Goal: Task Accomplishment & Management: Manage account settings

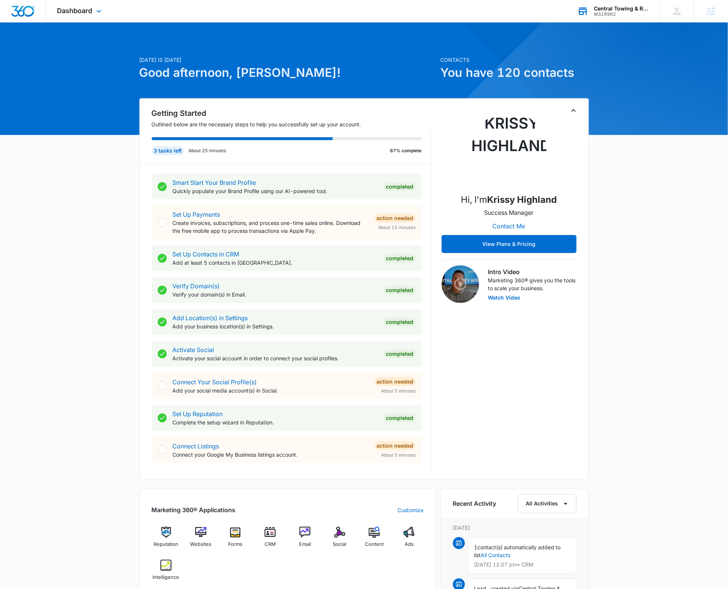
click at [604, 13] on div "M329962" at bounding box center [621, 14] width 55 height 5
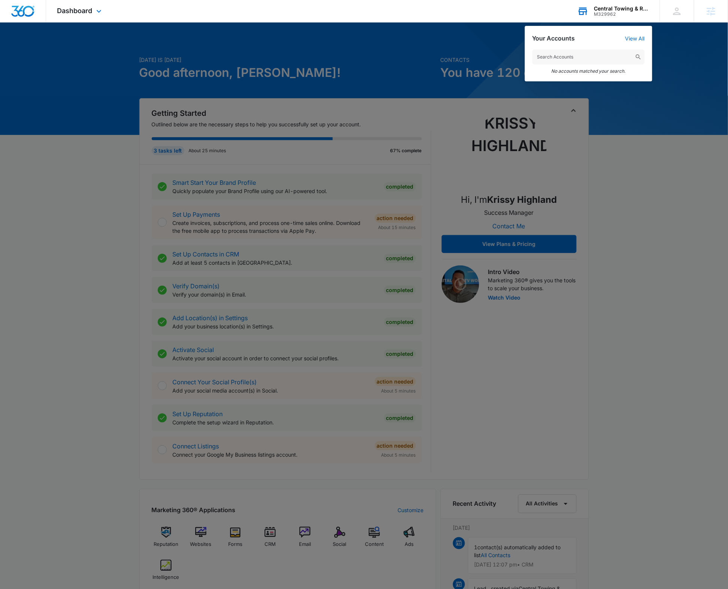
click at [560, 53] on input "text" at bounding box center [588, 56] width 112 height 15
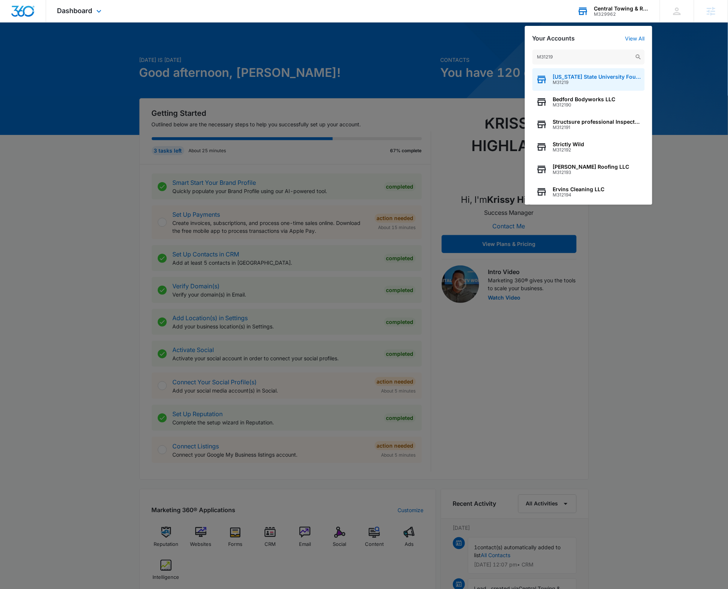
type input "M31219"
click at [565, 78] on span "[US_STATE] State University Foundation" at bounding box center [597, 77] width 88 height 6
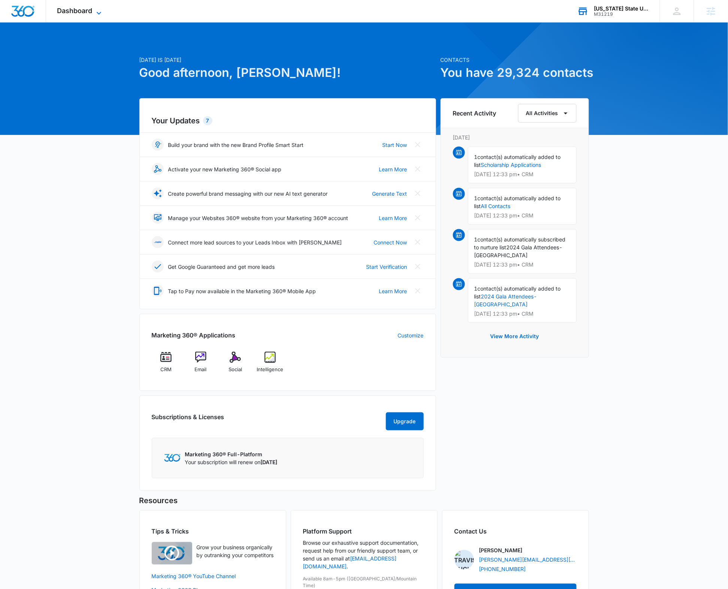
click at [96, 11] on icon at bounding box center [98, 13] width 9 height 9
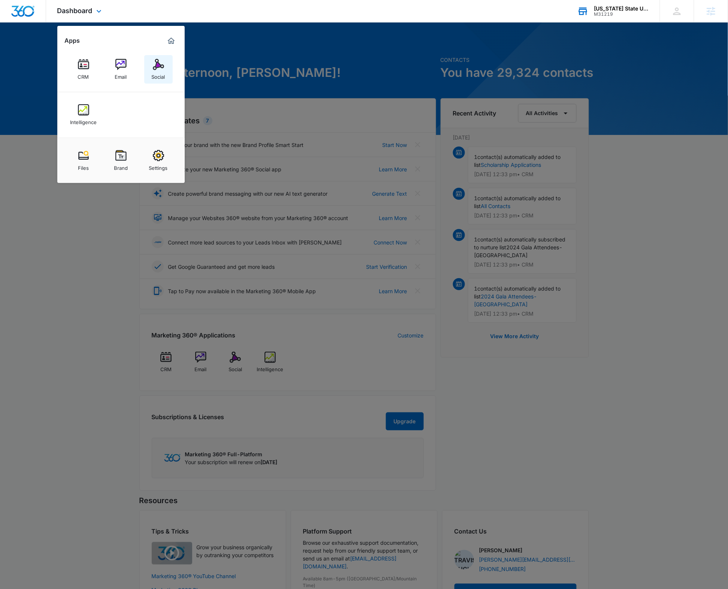
click at [156, 67] on img at bounding box center [158, 64] width 11 height 11
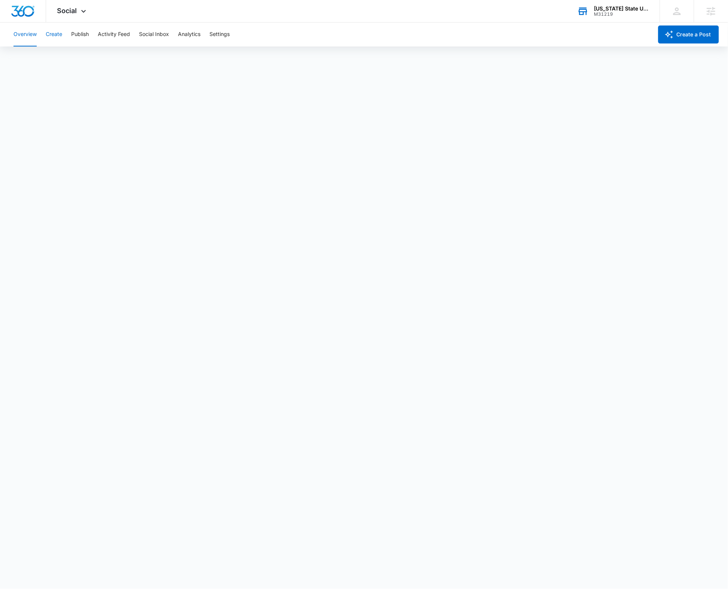
click at [61, 34] on button "Create" at bounding box center [54, 34] width 16 height 24
click at [72, 57] on button "Approvals" at bounding box center [73, 57] width 25 height 21
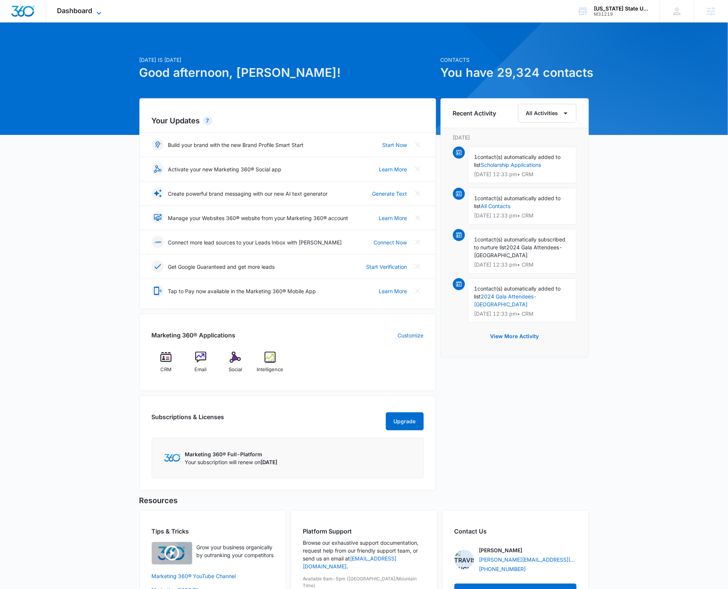
click at [92, 10] on span "Dashboard" at bounding box center [74, 11] width 35 height 8
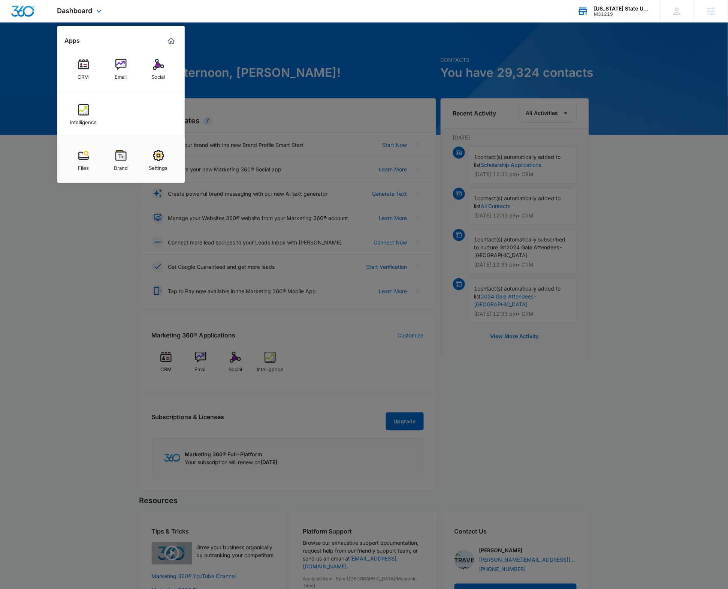
click at [603, 17] on div "[US_STATE] State University Foundation M31219 Your Accounts View All" at bounding box center [613, 11] width 94 height 22
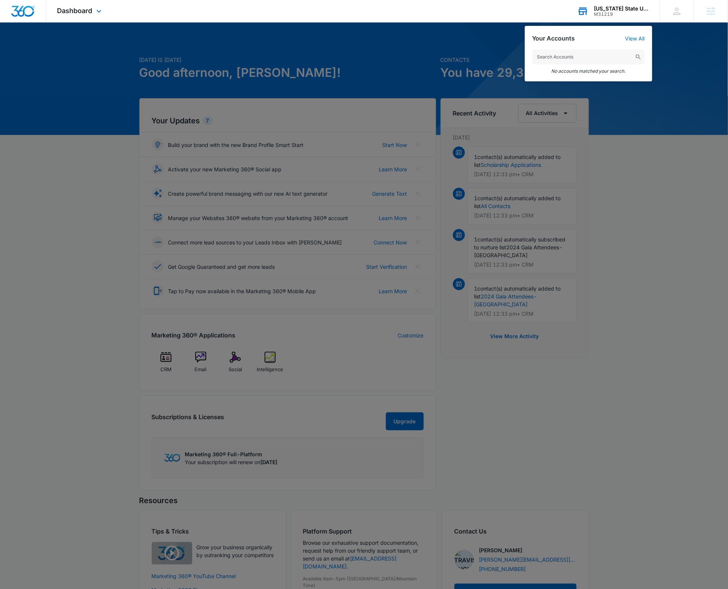
click at [575, 55] on input "text" at bounding box center [588, 56] width 112 height 15
type input "M14178"
click at [576, 77] on span "Angels on Call Homecare" at bounding box center [585, 77] width 65 height 6
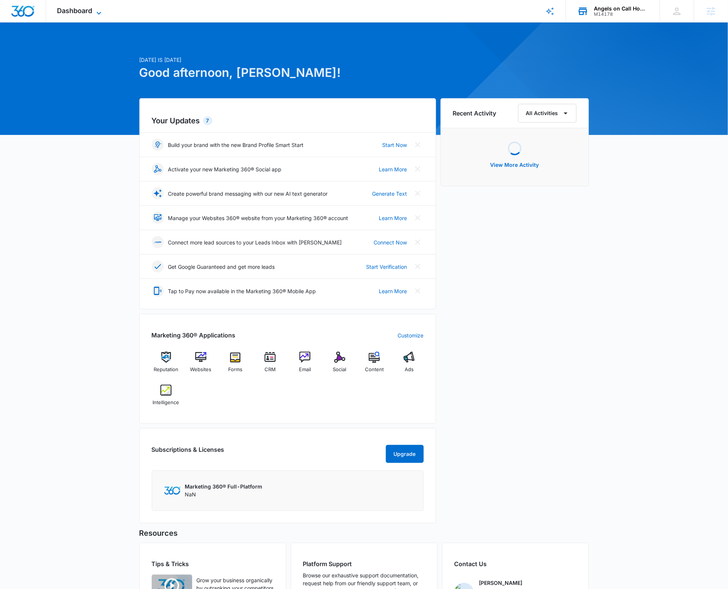
click at [65, 7] on span "Dashboard" at bounding box center [74, 11] width 35 height 8
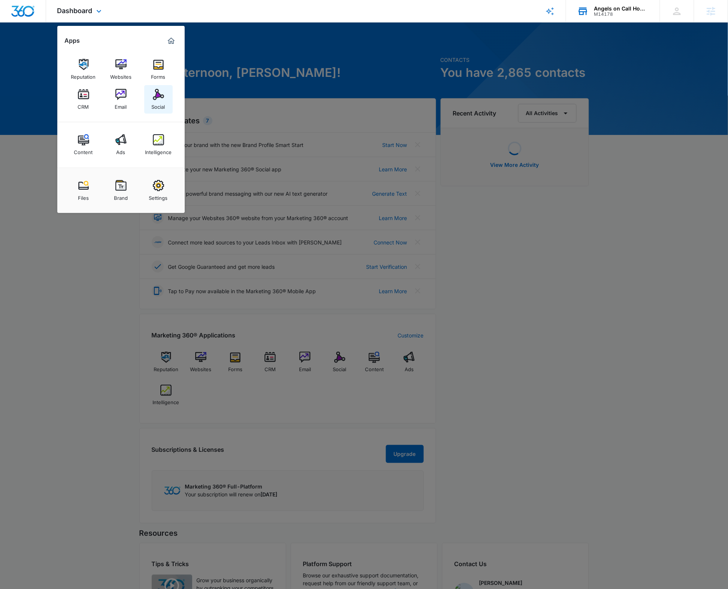
click at [154, 96] on img at bounding box center [158, 94] width 11 height 11
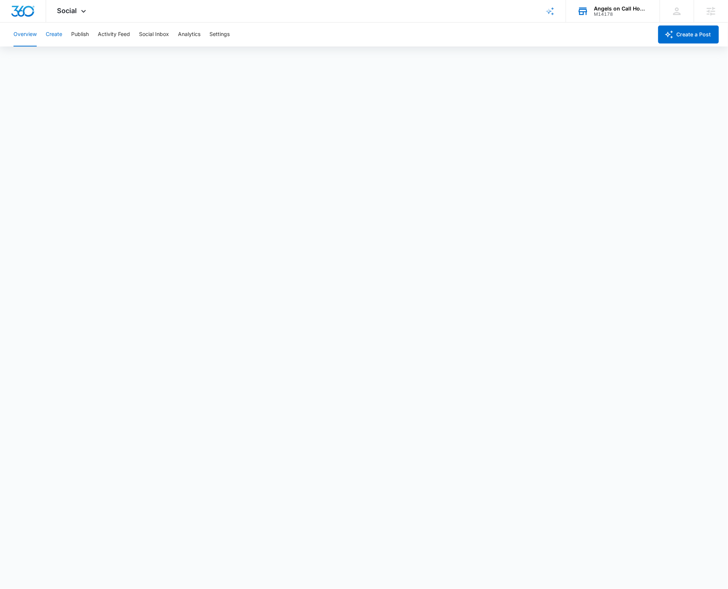
click at [50, 32] on button "Create" at bounding box center [54, 34] width 16 height 24
